Goal: Information Seeking & Learning: Learn about a topic

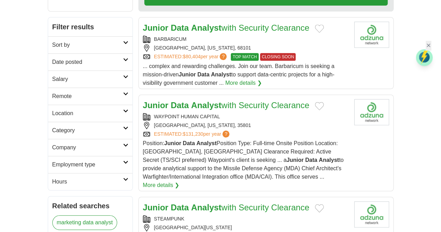
scroll to position [35, 0]
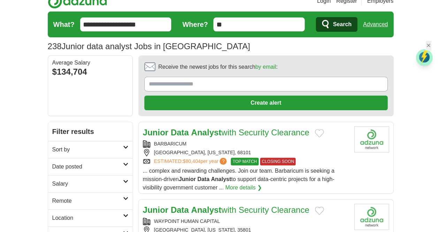
drag, startPoint x: 105, startPoint y: 127, endPoint x: 58, endPoint y: 148, distance: 51.1
click at [123, 163] on icon at bounding box center [125, 164] width 5 height 3
click at [52, 179] on link "Last 24 hours" at bounding box center [90, 183] width 76 height 8
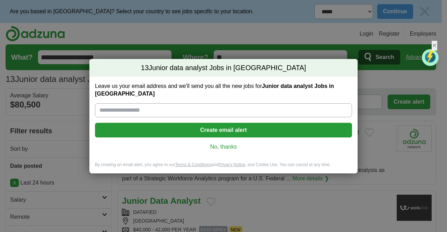
click at [227, 144] on link "No, thanks" at bounding box center [223, 147] width 246 height 8
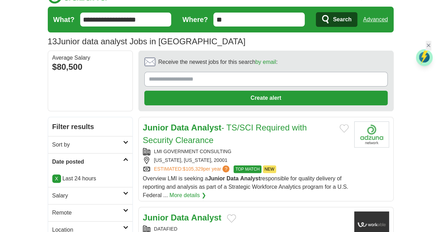
scroll to position [70, 0]
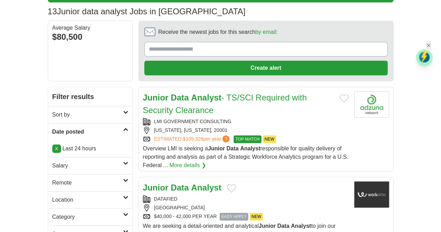
click at [171, 183] on strong "Data" at bounding box center [180, 187] width 18 height 9
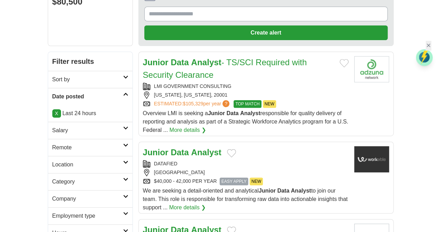
scroll to position [140, 0]
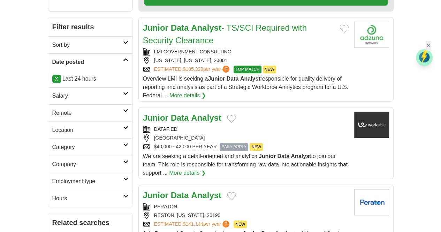
click at [171, 191] on strong "Data" at bounding box center [180, 195] width 18 height 9
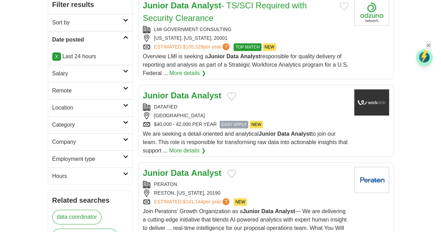
scroll to position [209, 0]
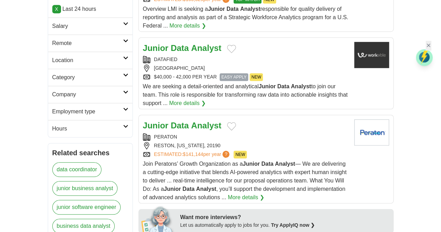
click at [191, 121] on strong "Analyst" at bounding box center [206, 125] width 30 height 9
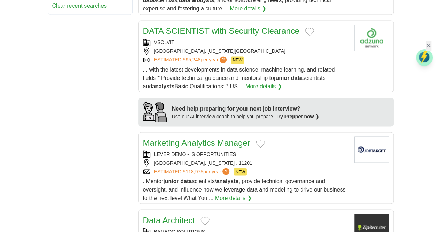
scroll to position [593, 0]
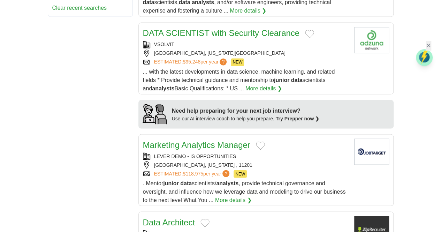
click at [159, 217] on link "Data Architect" at bounding box center [169, 221] width 52 height 9
